Goal: Communication & Community: Participate in discussion

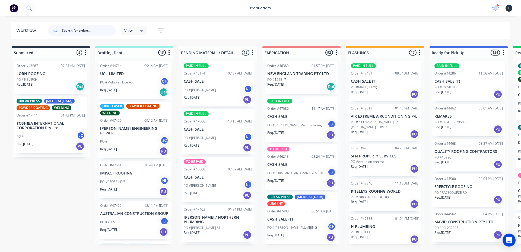
click at [105, 30] on input "text" at bounding box center [89, 30] width 54 height 11
type input "47"
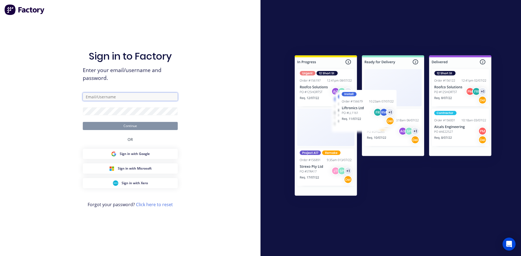
type input "[EMAIL_ADDRESS][DOMAIN_NAME]"
click at [162, 126] on button "Continue" at bounding box center [130, 126] width 95 height 8
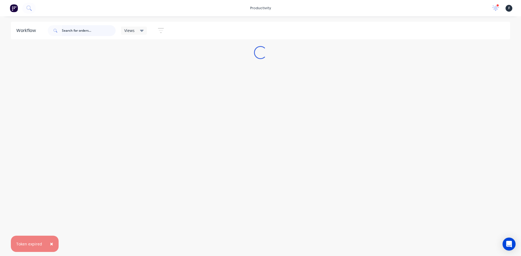
click at [86, 32] on input "text" at bounding box center [89, 30] width 54 height 11
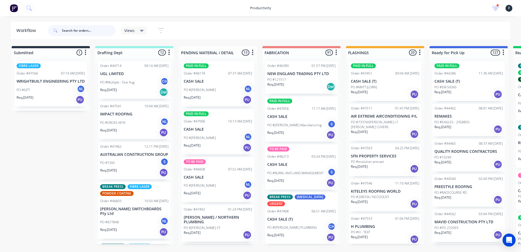
drag, startPoint x: 89, startPoint y: 27, endPoint x: 81, endPoint y: 31, distance: 9.1
click at [81, 31] on input "text" at bounding box center [89, 30] width 54 height 11
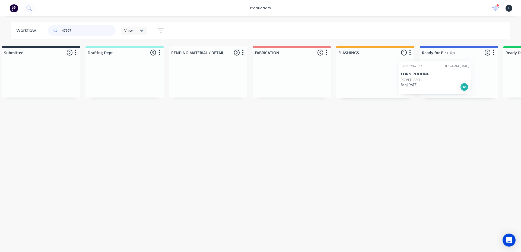
drag, startPoint x: 385, startPoint y: 79, endPoint x: 438, endPoint y: 79, distance: 52.6
click at [438, 79] on div "Submitted 0 Sort By Created date Required date Order number Customer name Most …" at bounding box center [438, 72] width 904 height 52
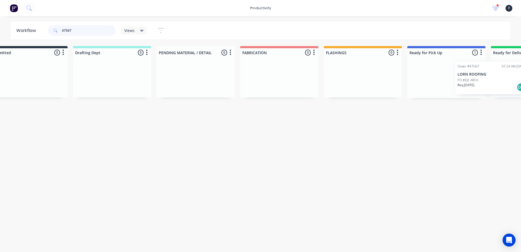
scroll to position [0, 24]
drag, startPoint x: 439, startPoint y: 79, endPoint x: 494, endPoint y: 79, distance: 54.5
click at [493, 80] on div "Submitted 0 Sort By Created date Required date Order number Customer name Most …" at bounding box center [424, 72] width 904 height 52
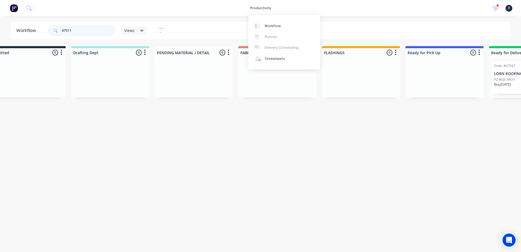
scroll to position [0, 0]
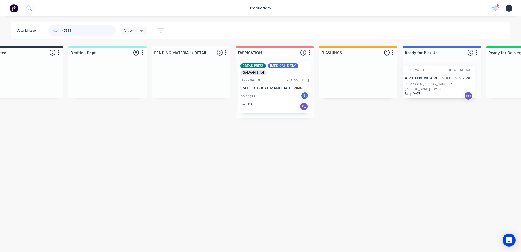
drag, startPoint x: 370, startPoint y: 82, endPoint x: 428, endPoint y: 86, distance: 57.9
click at [427, 86] on div "Submitted 0 Sort By Created date Required date Order number Customer name Most …" at bounding box center [421, 82] width 904 height 72
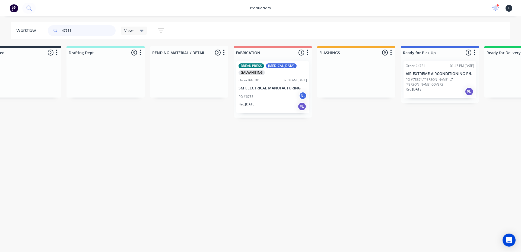
type input "47511"
click at [433, 80] on p "PO #73374/[PERSON_NAME] L7 [PERSON_NAME] COVERS" at bounding box center [439, 82] width 68 height 10
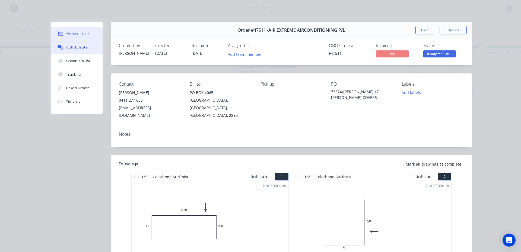
click at [81, 48] on div "Collaborate" at bounding box center [76, 47] width 21 height 5
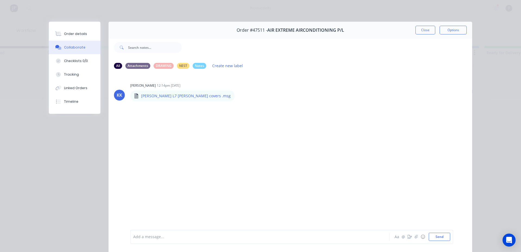
click at [186, 239] on div at bounding box center [251, 237] width 237 height 6
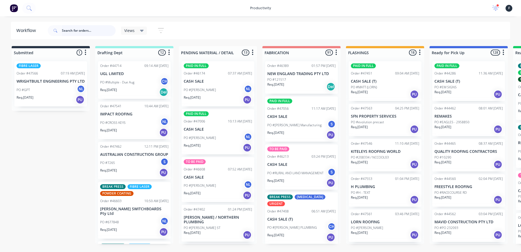
click at [90, 35] on input "text" at bounding box center [89, 30] width 54 height 11
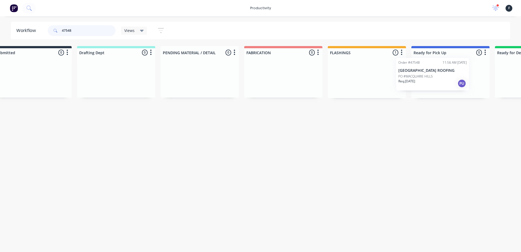
drag, startPoint x: 386, startPoint y: 91, endPoint x: 434, endPoint y: 87, distance: 49.0
click at [434, 87] on div "Submitted 0 Sort By Created date Required date Order number Customer name Most …" at bounding box center [430, 72] width 904 height 52
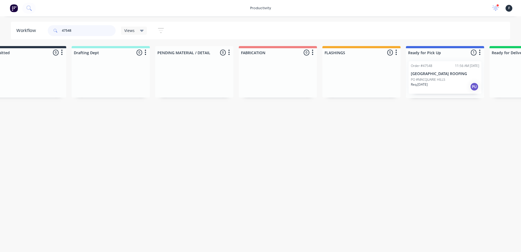
type input "47548"
click at [442, 83] on div "Req. 05/09/25 PU" at bounding box center [445, 86] width 68 height 9
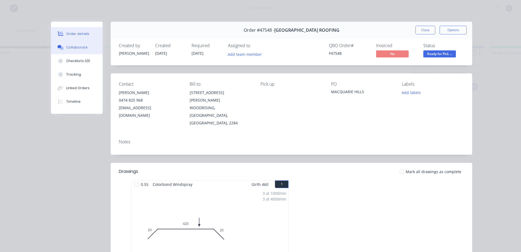
click at [74, 43] on button "Collaborate" at bounding box center [77, 48] width 52 height 14
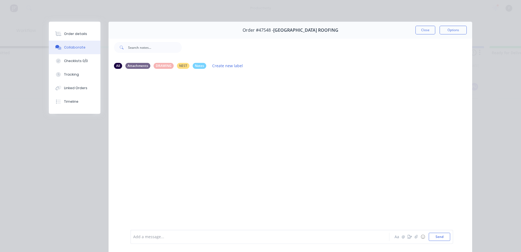
click at [318, 238] on div at bounding box center [251, 237] width 237 height 6
click at [431, 31] on button "Close" at bounding box center [425, 30] width 20 height 9
